Goal: Task Accomplishment & Management: Use online tool/utility

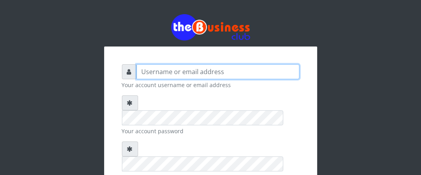
type input "Boboyen"
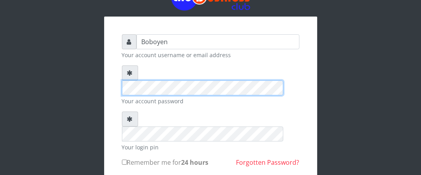
scroll to position [79, 0]
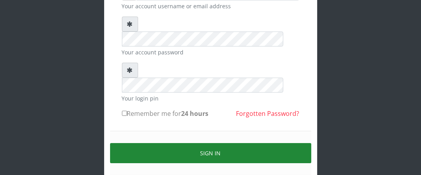
click at [169, 143] on button "Sign in" at bounding box center [210, 153] width 201 height 20
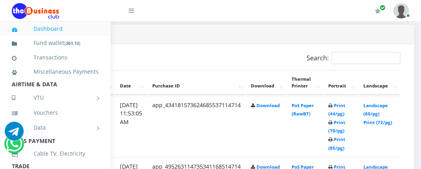
scroll to position [395, 164]
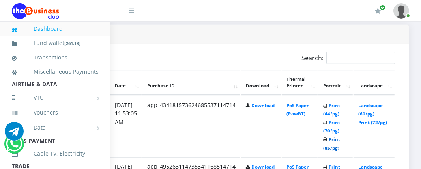
click at [330, 143] on link "Print (85/pg)" at bounding box center [331, 144] width 17 height 15
